Goal: Check status: Check status

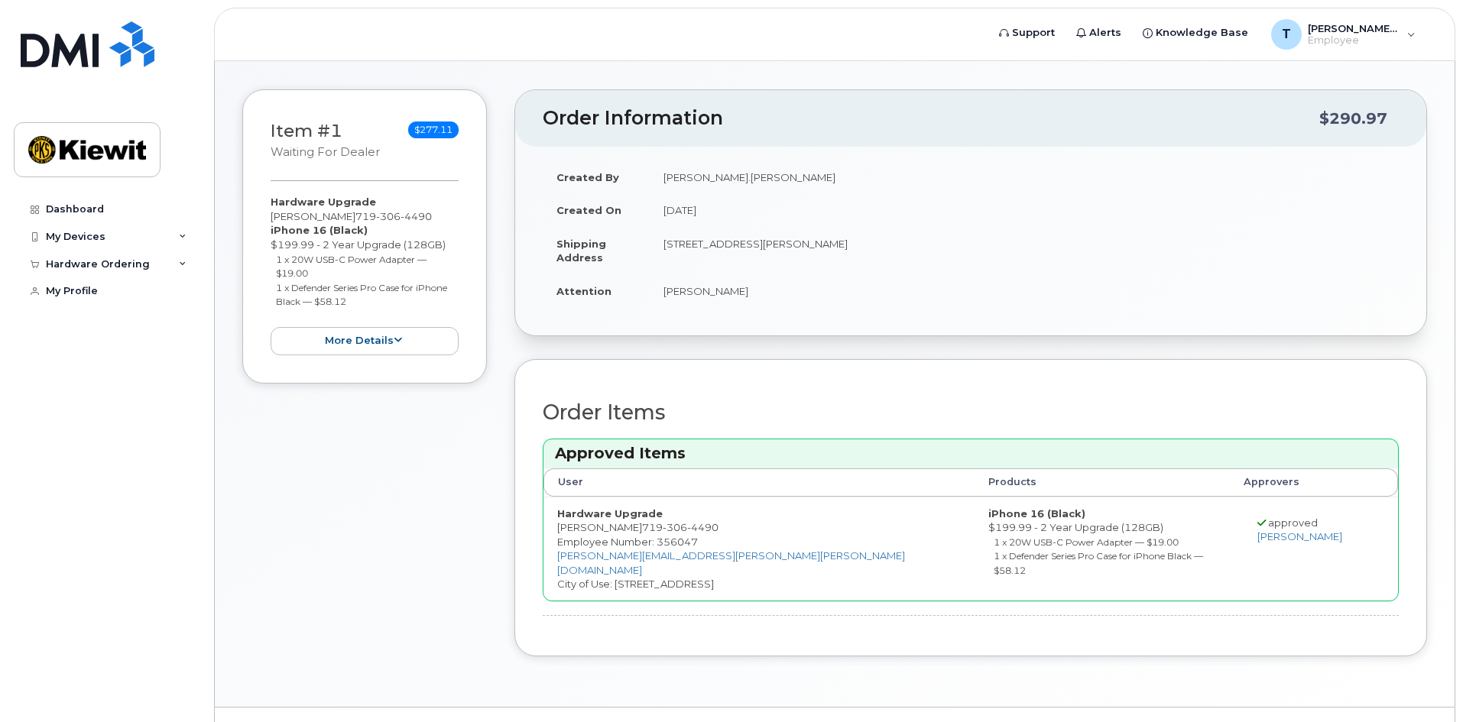
scroll to position [153, 0]
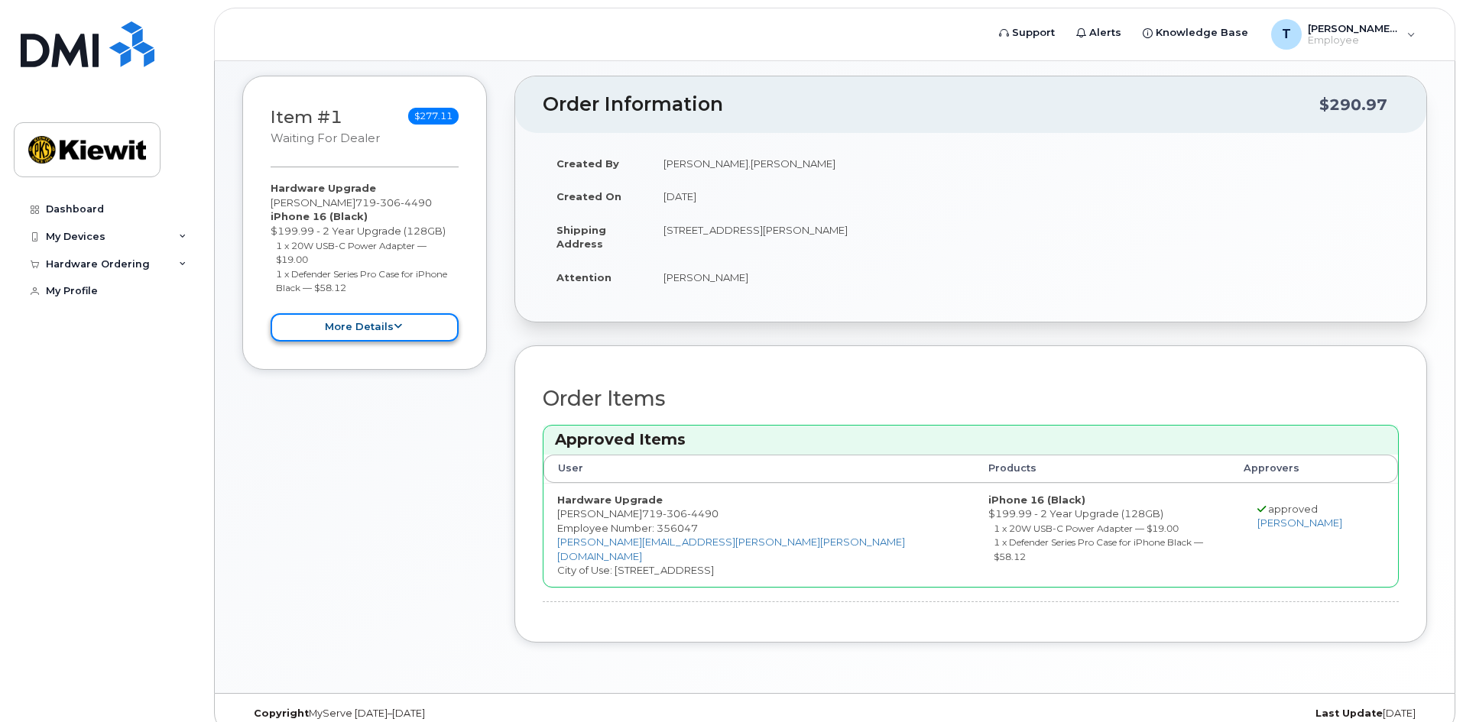
click at [347, 331] on button "more details" at bounding box center [365, 327] width 188 height 28
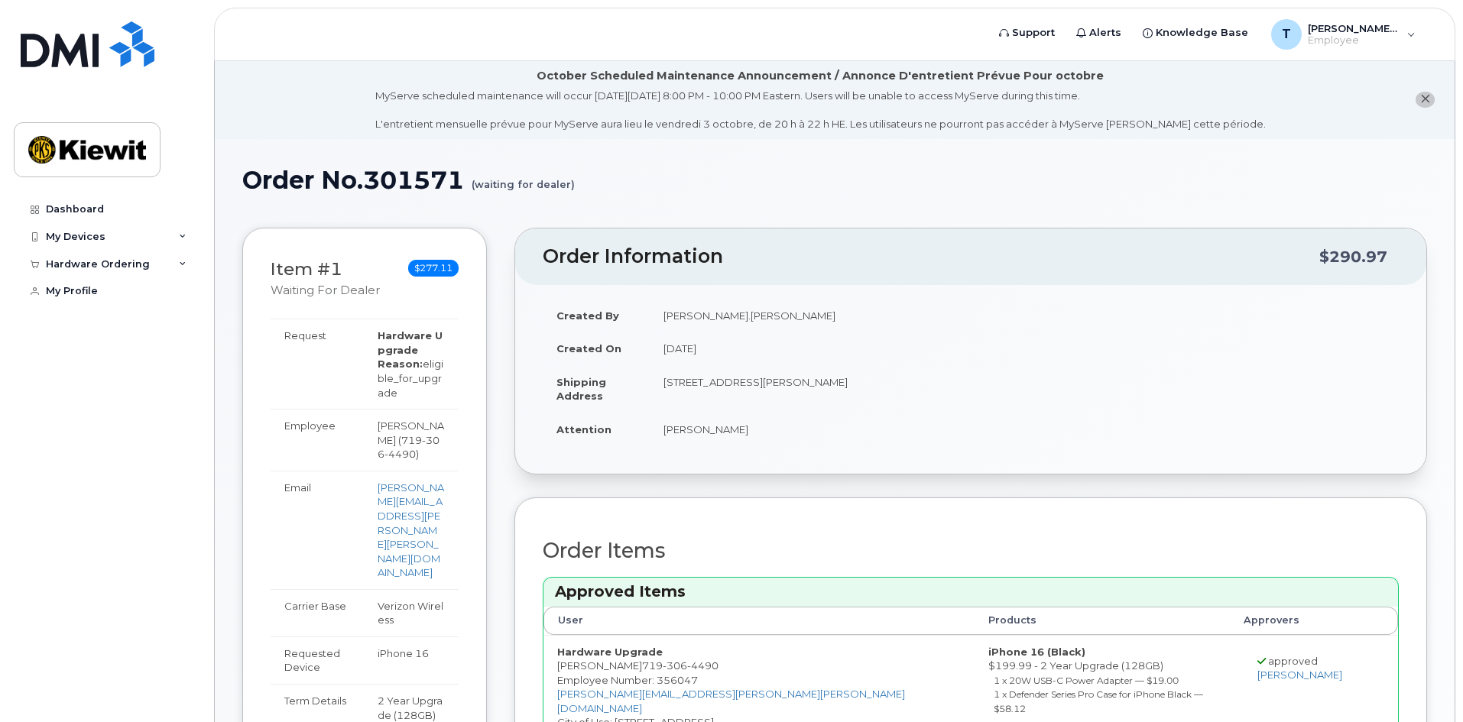
scroll to position [0, 0]
click at [76, 210] on div "Dashboard" at bounding box center [75, 209] width 58 height 12
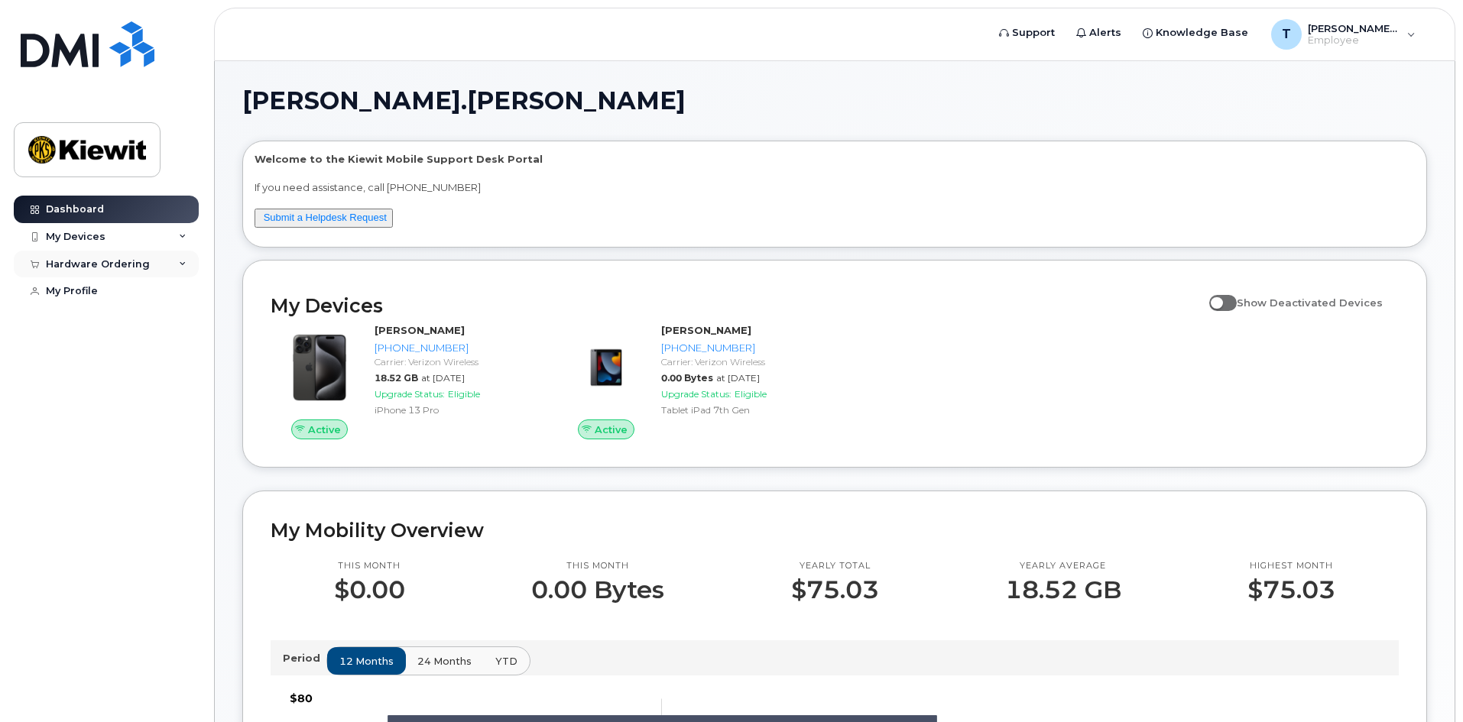
click at [122, 260] on div "Hardware Ordering" at bounding box center [98, 264] width 104 height 12
click at [120, 290] on link "My Orders" at bounding box center [119, 291] width 158 height 29
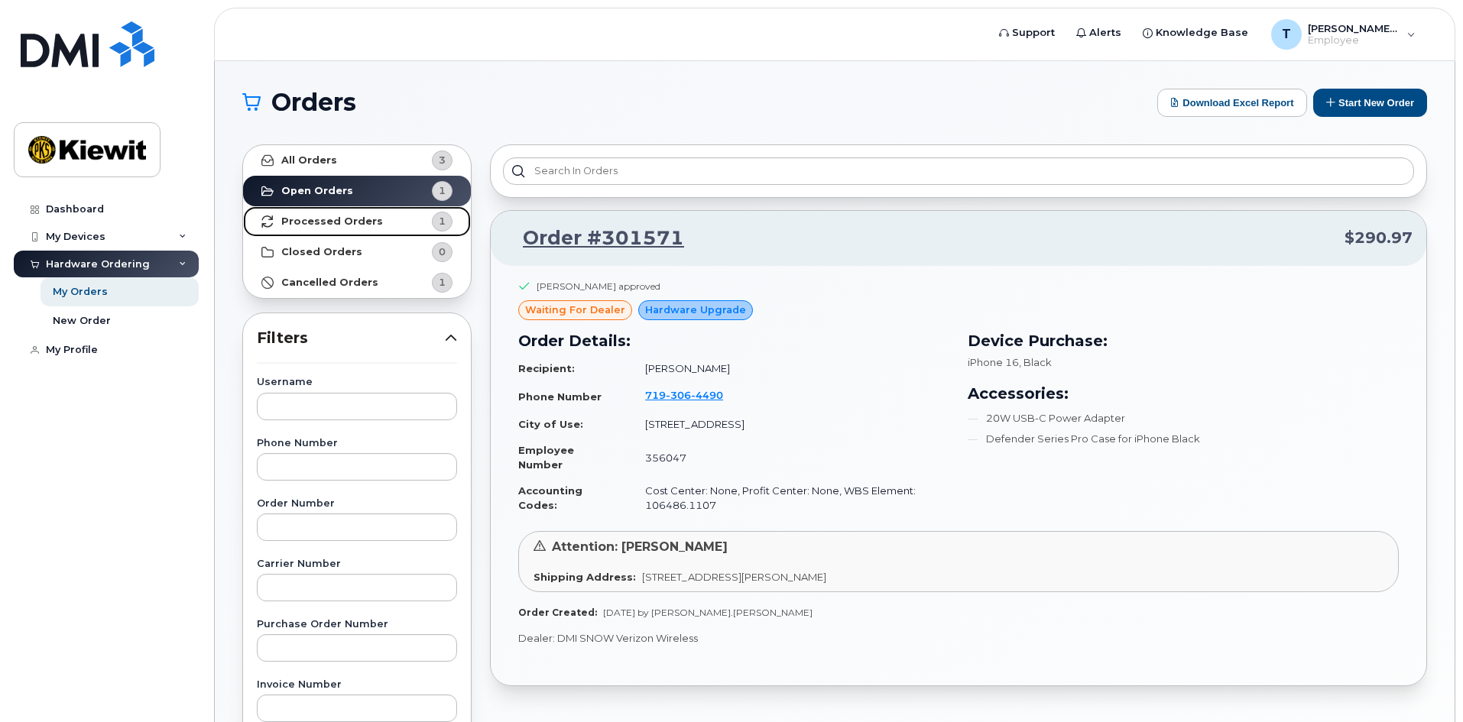
click at [369, 219] on strong "Processed Orders" at bounding box center [332, 221] width 102 height 12
